Goal: Information Seeking & Learning: Understand process/instructions

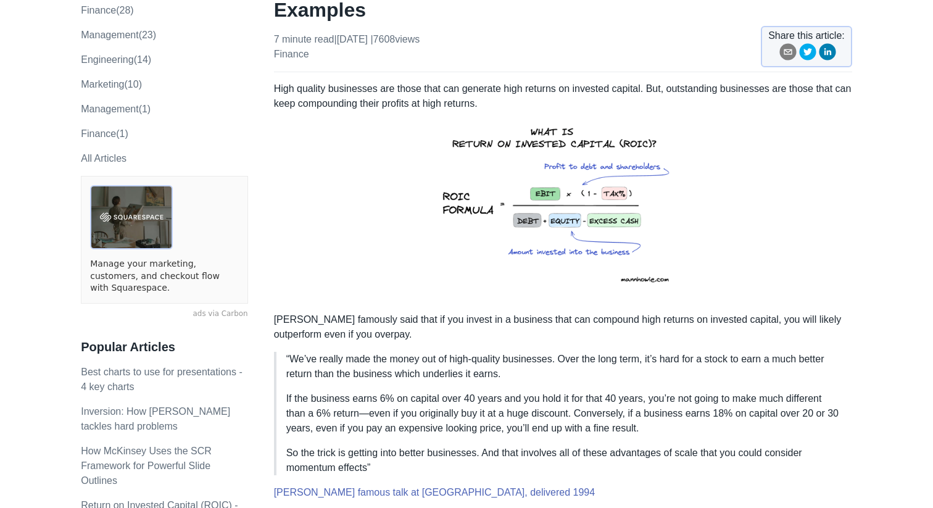
scroll to position [137, 0]
click at [585, 355] on p "“We’ve really made the money out of high-quality businesses. Over the long term…" at bounding box center [564, 366] width 556 height 30
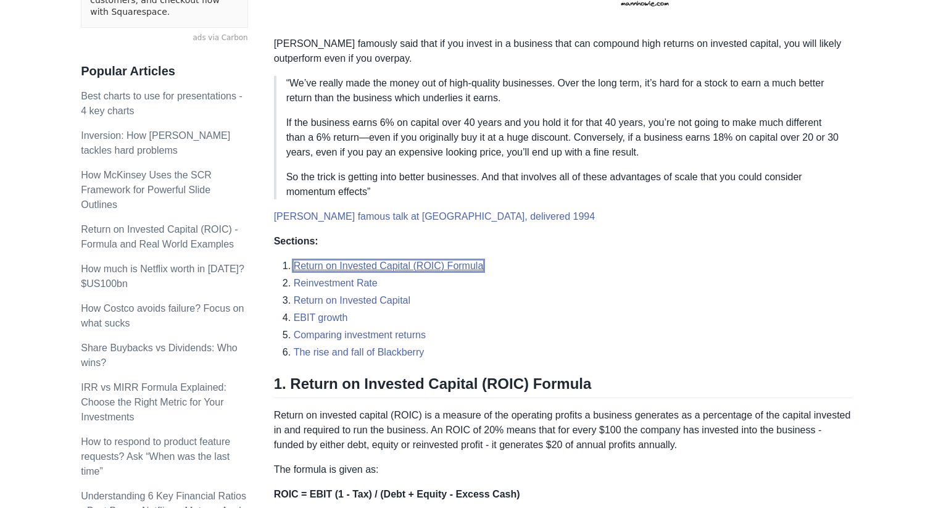
click at [437, 262] on link "Return on Invested Capital (ROIC) Formula" at bounding box center [389, 265] width 190 height 10
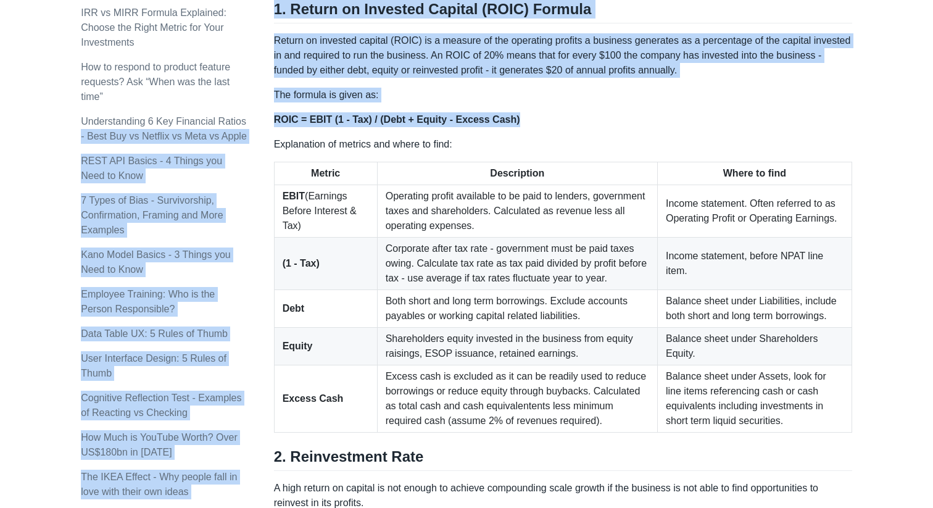
drag, startPoint x: 541, startPoint y: 113, endPoint x: 273, endPoint y: 121, distance: 267.8
click at [274, 121] on p "ROIC = EBIT (1 - Tax) / (Debt + Equity - Excess Cash)" at bounding box center [563, 119] width 578 height 15
click at [274, 122] on strong "ROIC = EBIT (1 - Tax) / (Debt + Equity - Excess Cash)" at bounding box center [397, 119] width 246 height 10
drag, startPoint x: 273, startPoint y: 120, endPoint x: 463, endPoint y: 123, distance: 190.6
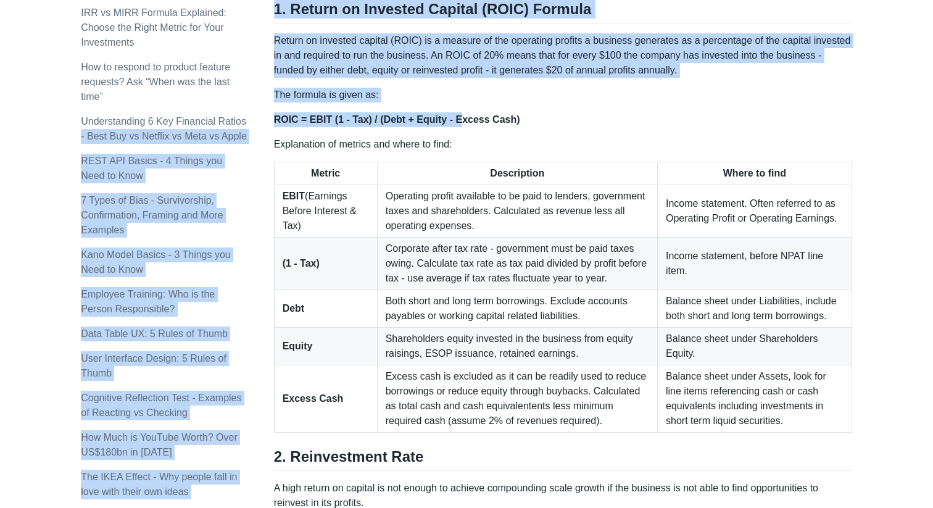
click at [463, 123] on strong "ROIC = EBIT (1 - Tax) / (Debt + Equity - Excess Cash)" at bounding box center [397, 119] width 246 height 10
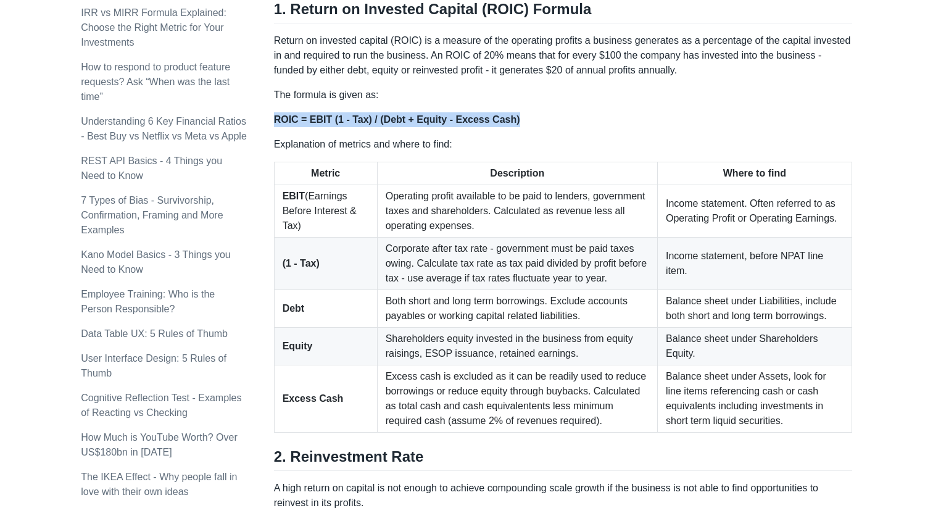
drag, startPoint x: 523, startPoint y: 120, endPoint x: 275, endPoint y: 122, distance: 248.0
click at [275, 122] on p "ROIC = EBIT (1 - Tax) / (Debt + Equity - Excess Cash)" at bounding box center [563, 119] width 578 height 15
copy strong "ROIC = EBIT (1 - Tax) / (Debt + Equity - Excess Cash)"
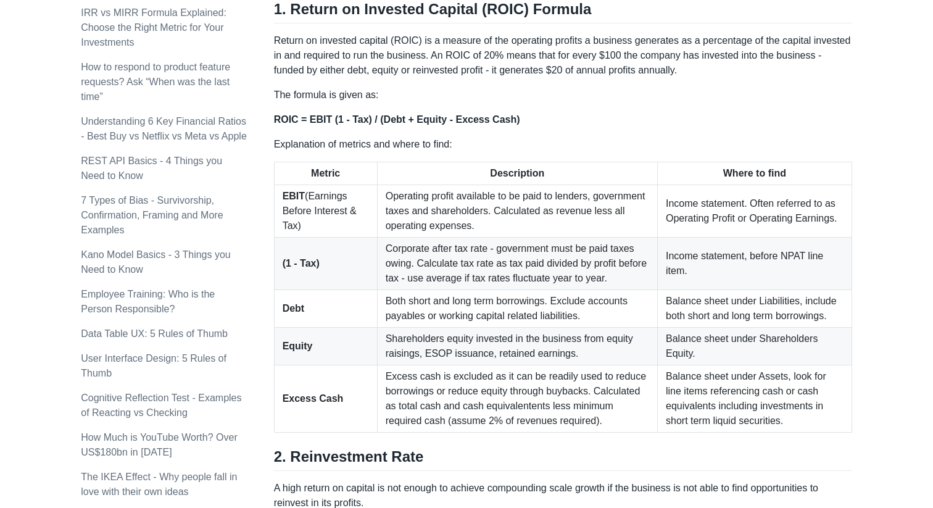
click at [585, 76] on p "Return on invested capital (ROIC) is a measure of the operating profits a busin…" at bounding box center [563, 55] width 578 height 44
click at [283, 191] on strong "EBIT" at bounding box center [294, 196] width 22 height 10
copy strong "EBIT"
